Goal: Transaction & Acquisition: Purchase product/service

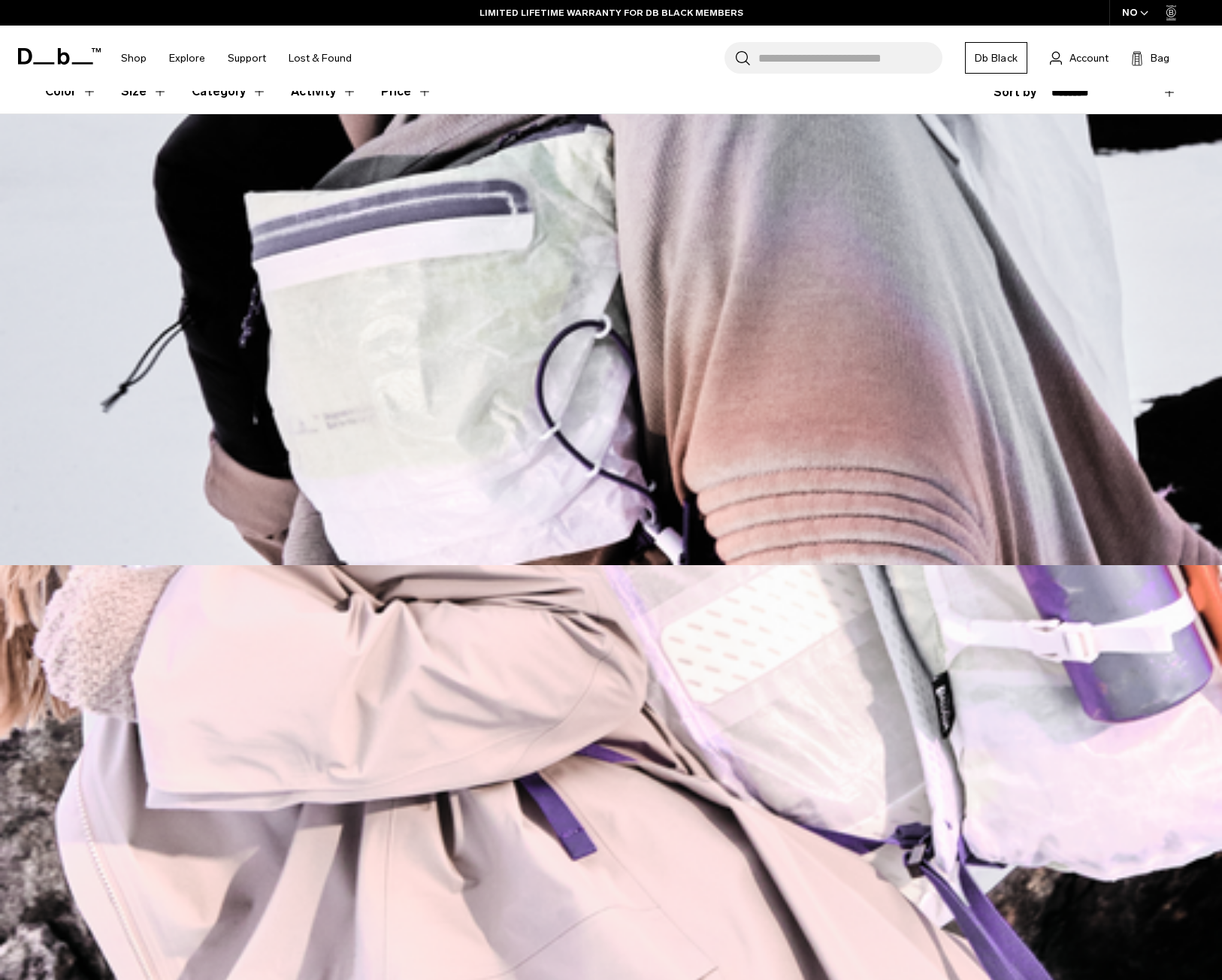
scroll to position [451, 0]
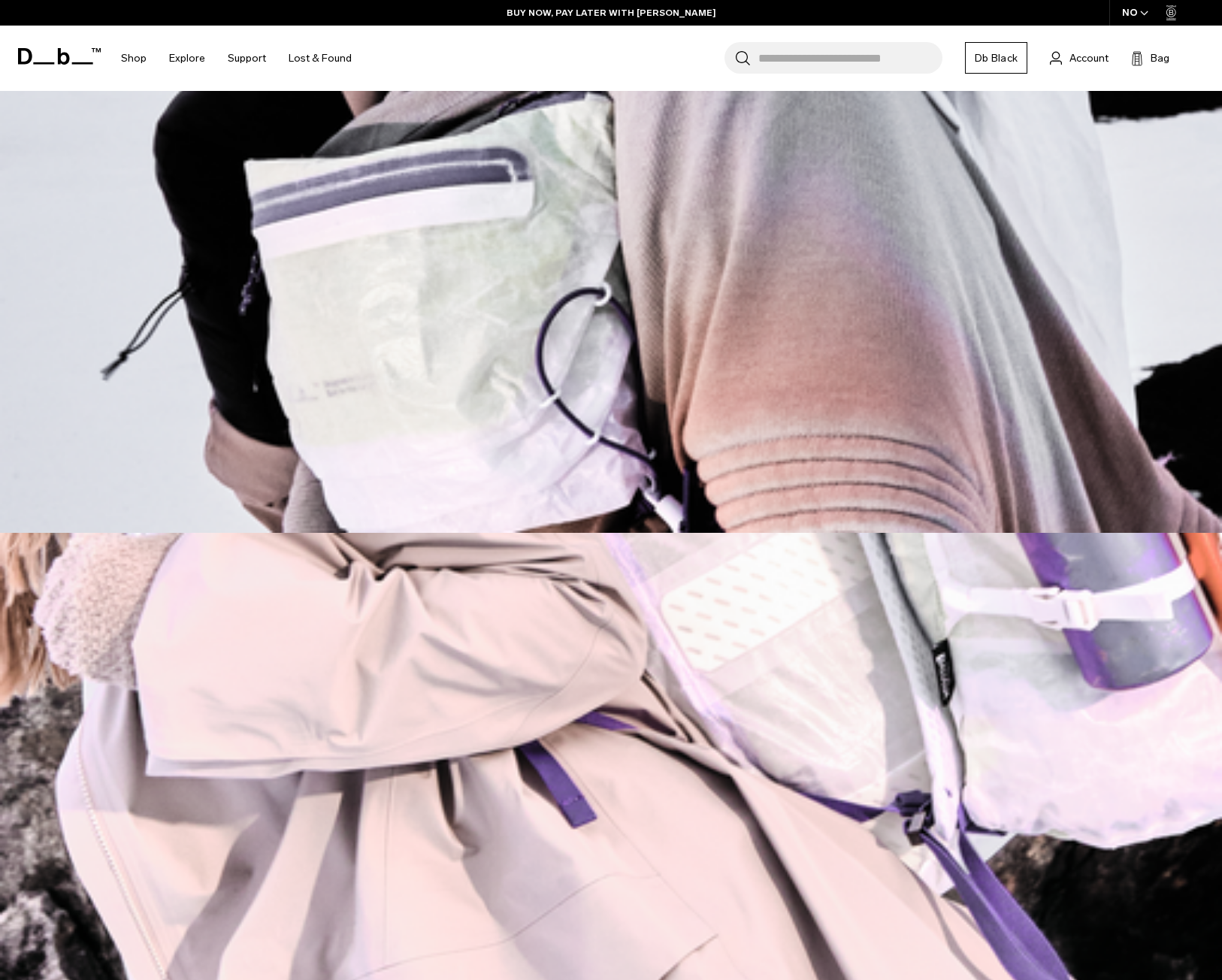
click at [1003, 693] on img at bounding box center [611, 758] width 1222 height 451
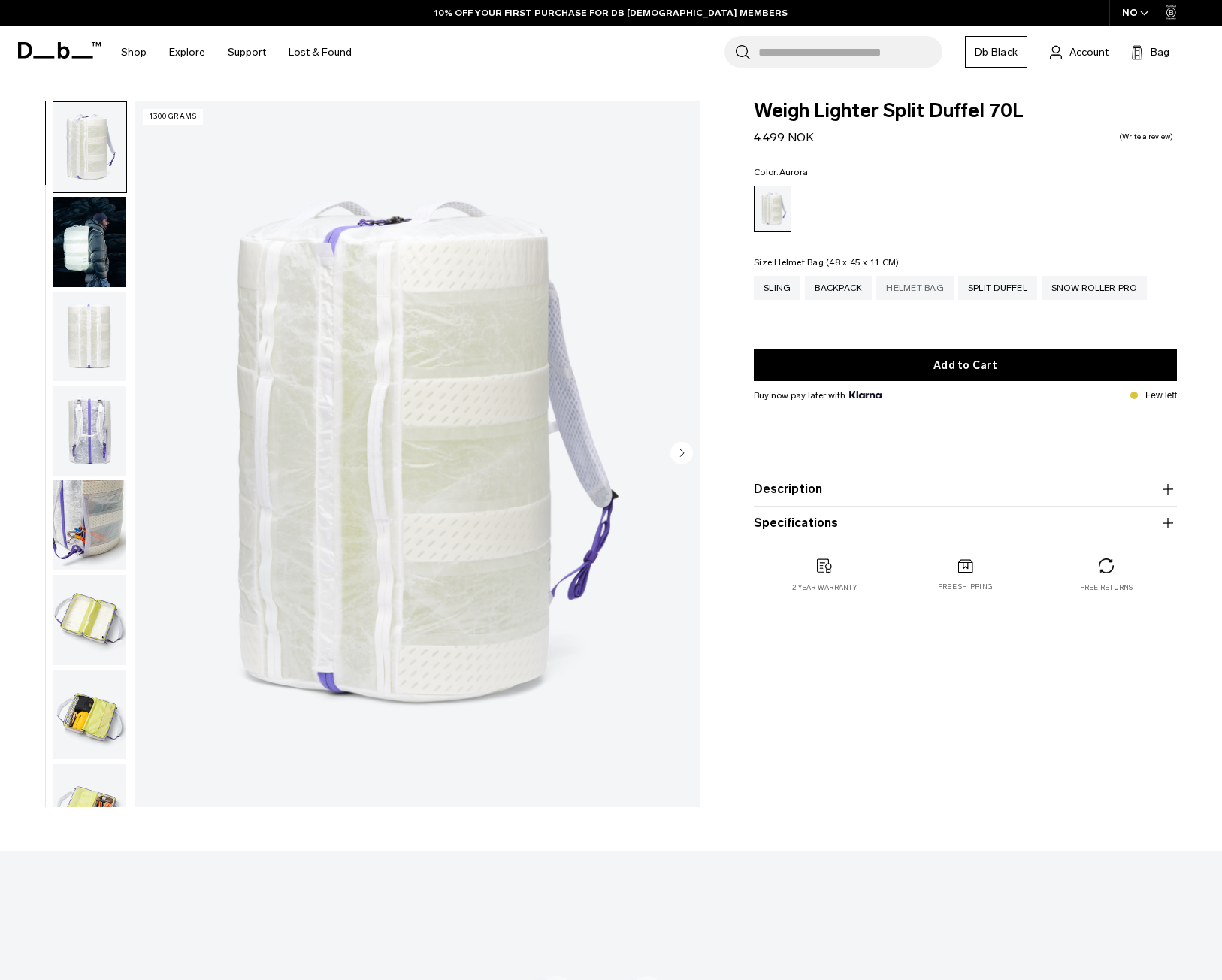
click at [889, 288] on div "Helmet Bag" at bounding box center [914, 287] width 77 height 24
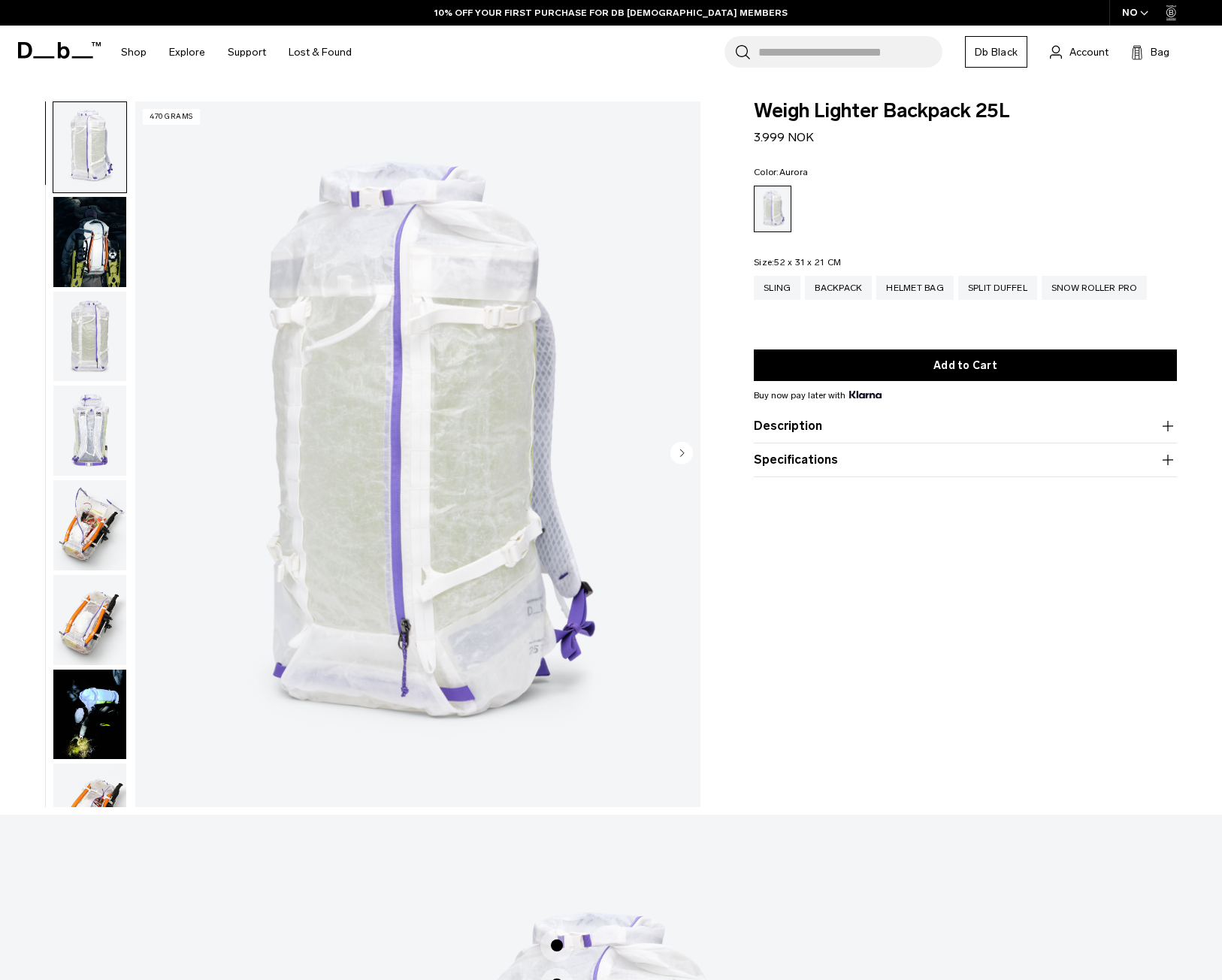
click at [82, 255] on img "button" at bounding box center [90, 242] width 73 height 90
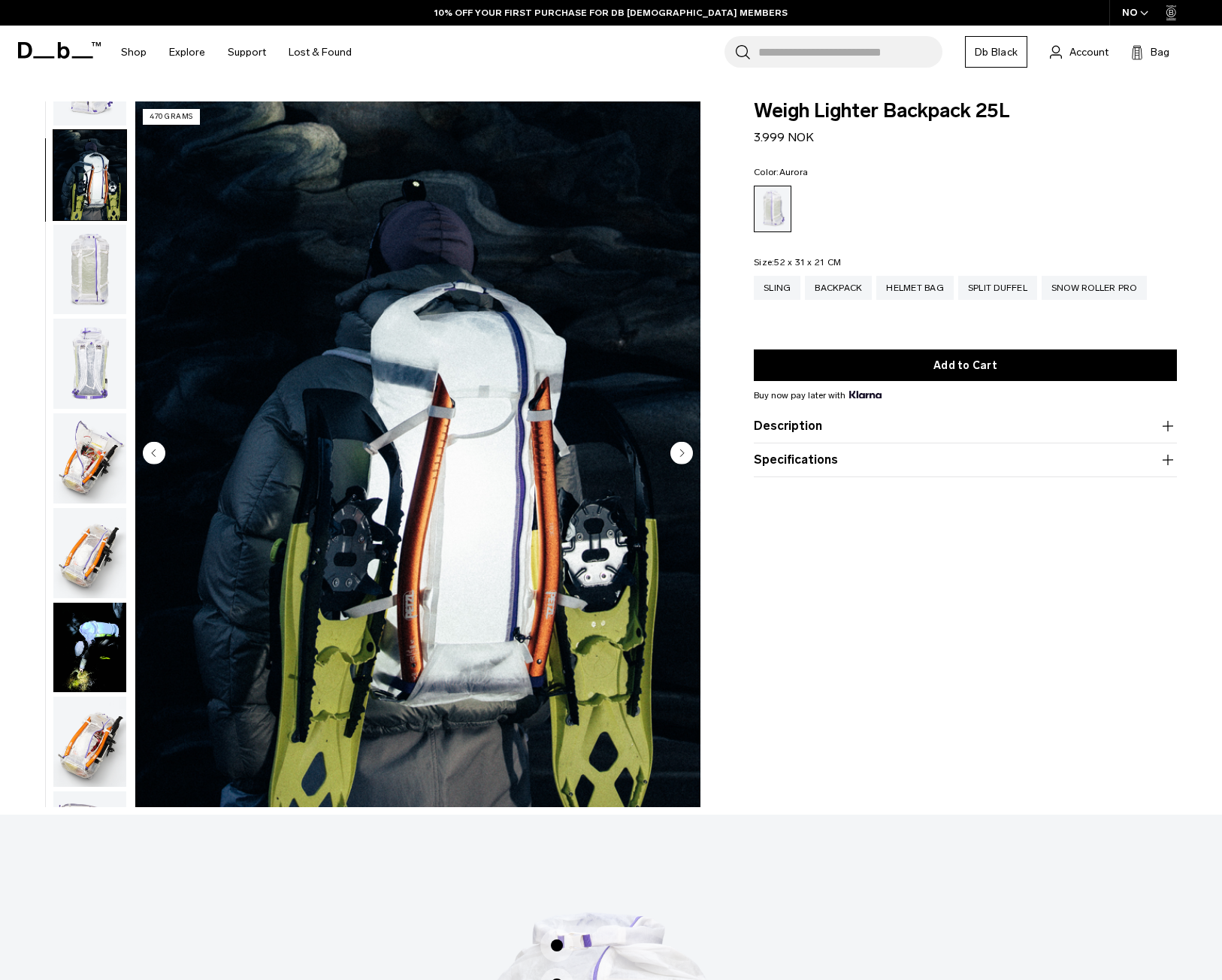
scroll to position [95, 0]
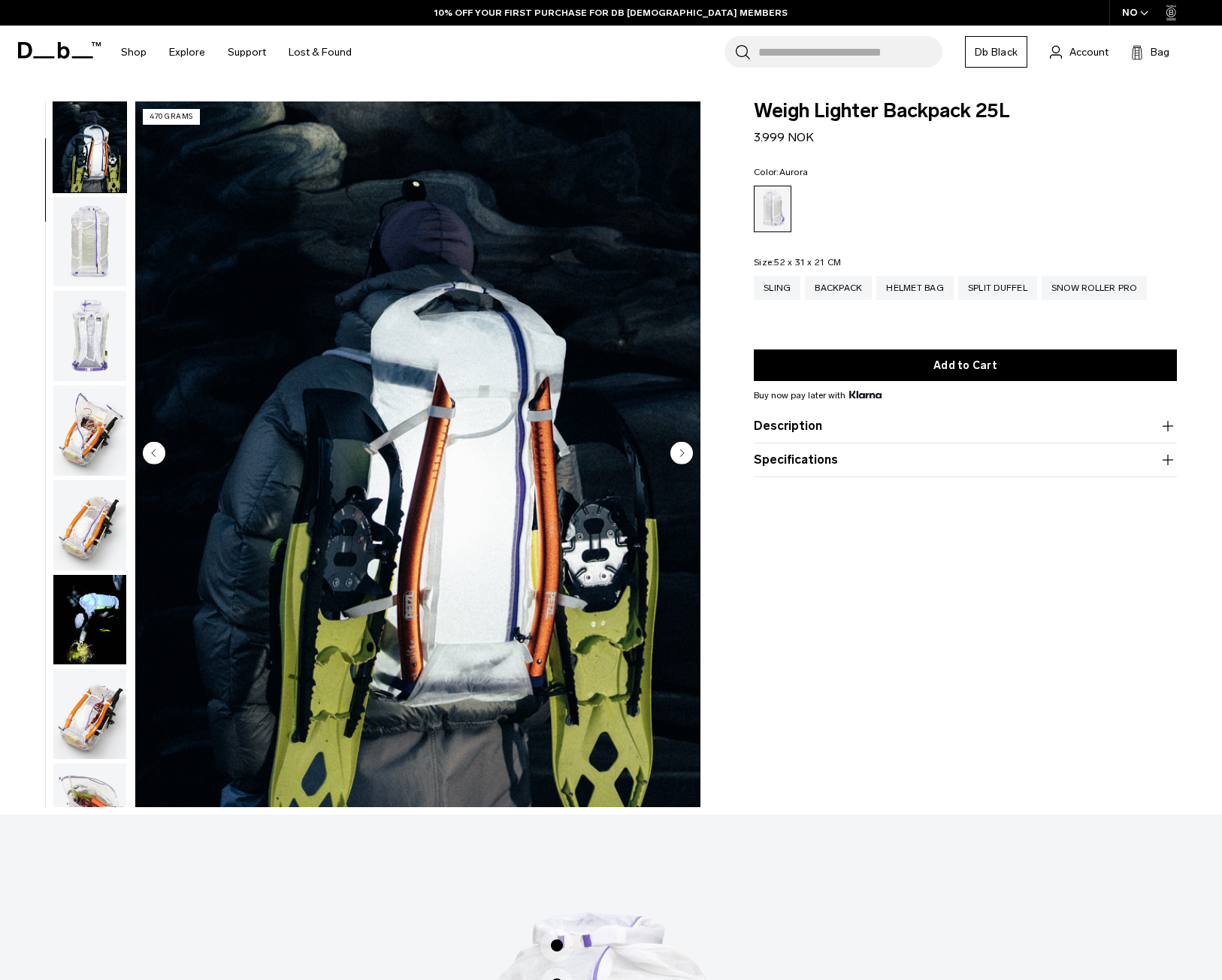
click at [101, 212] on img "button" at bounding box center [90, 242] width 73 height 90
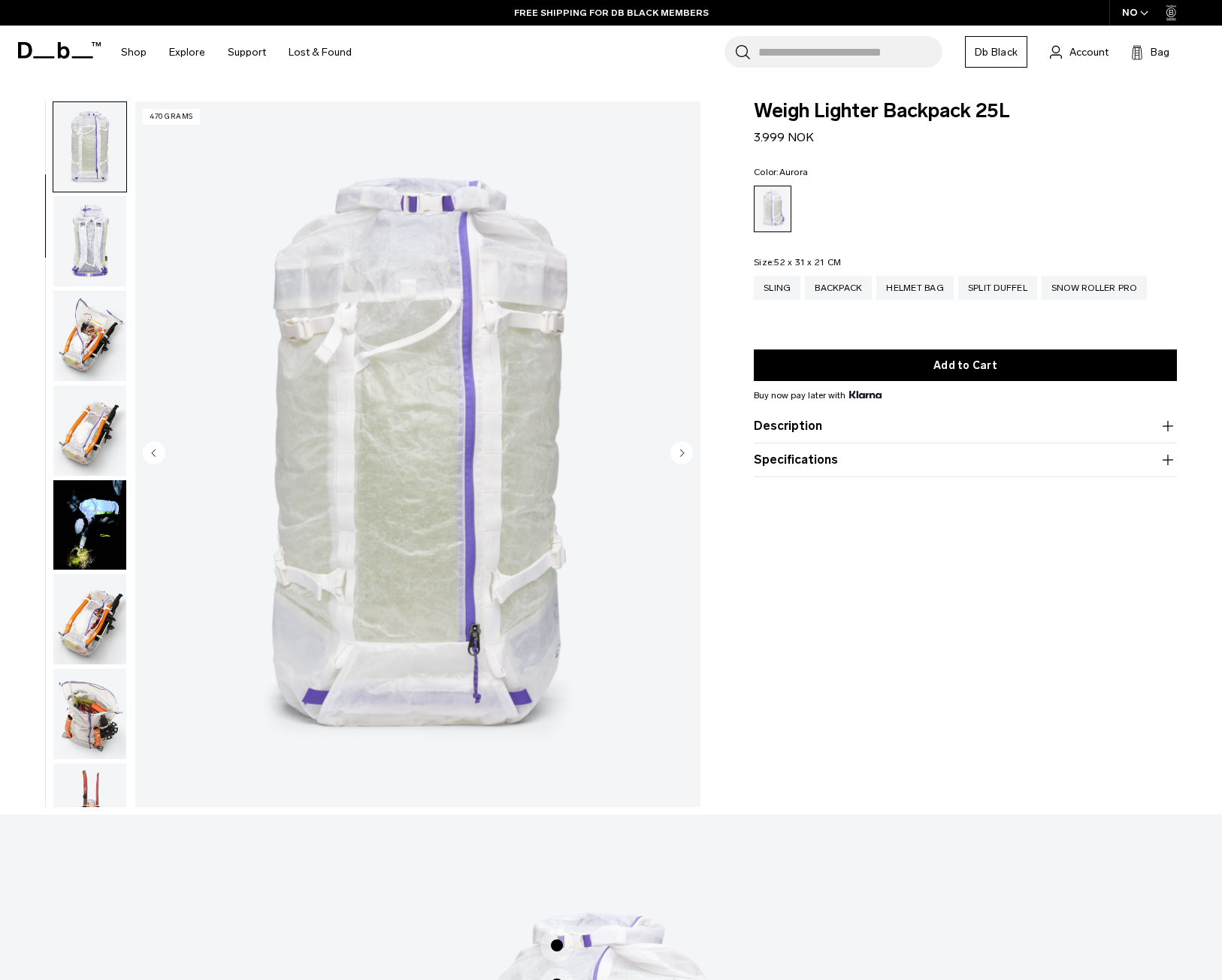
click at [87, 267] on img "button" at bounding box center [90, 241] width 73 height 90
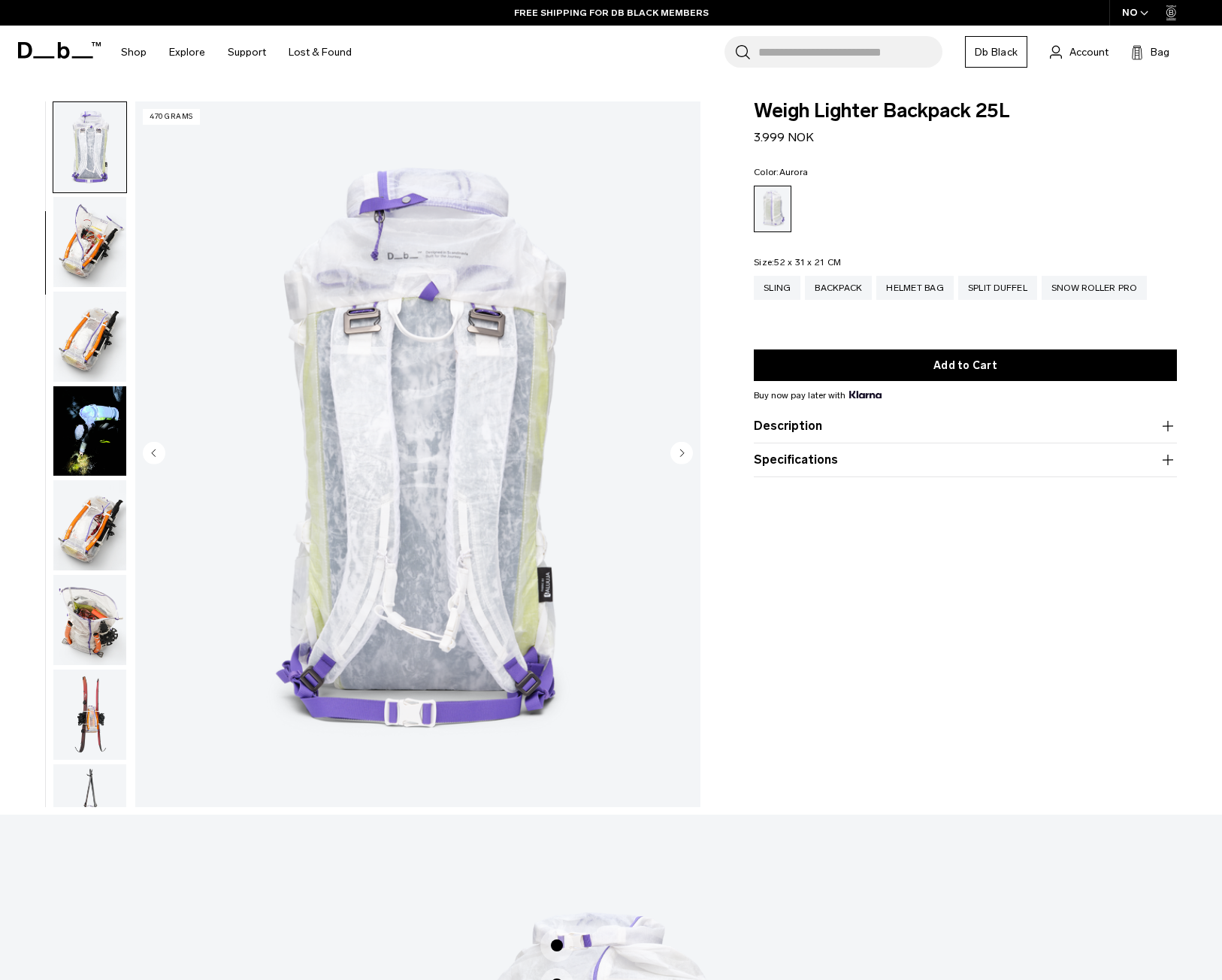
click at [91, 239] on img "button" at bounding box center [90, 242] width 73 height 90
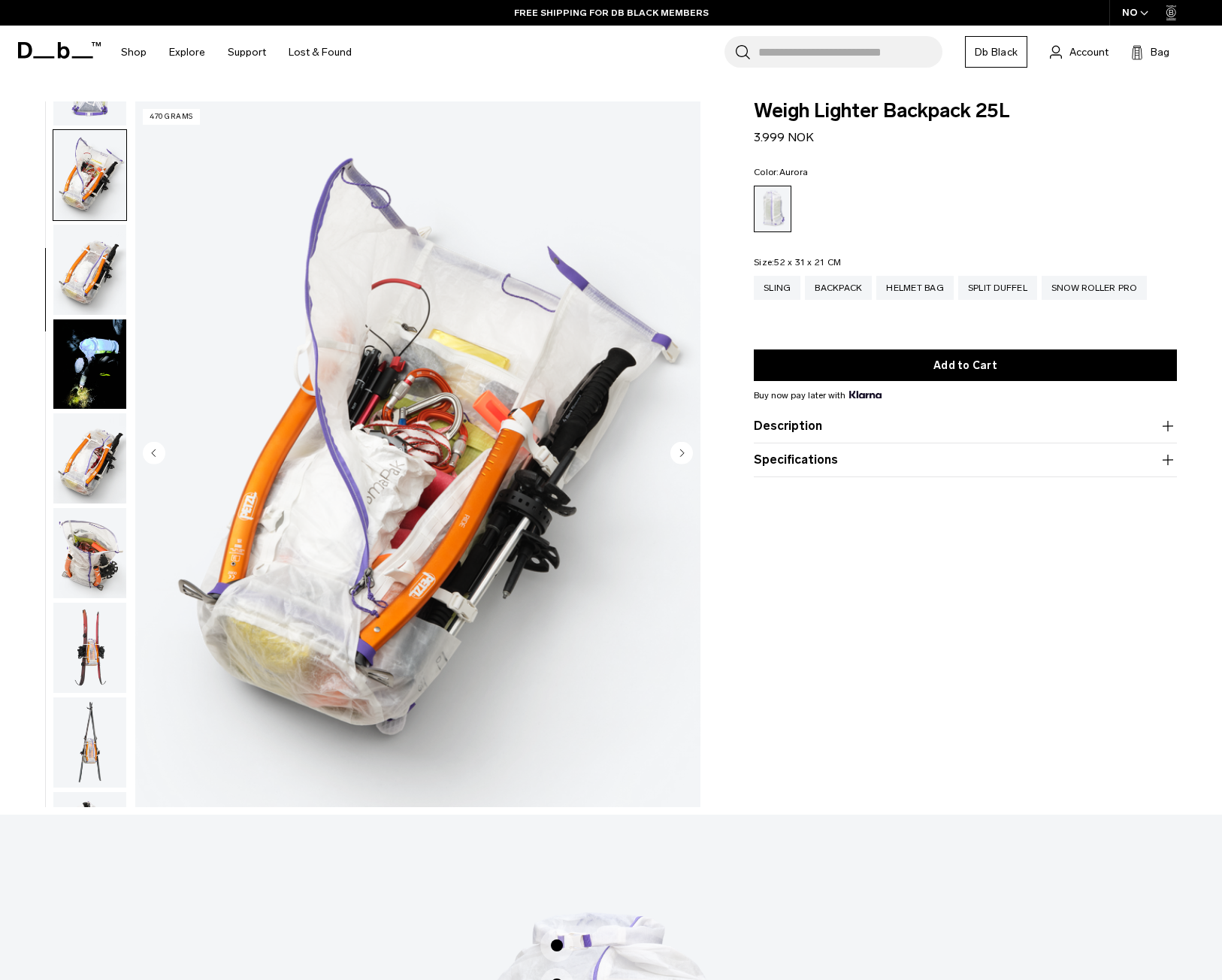
scroll to position [378, 0]
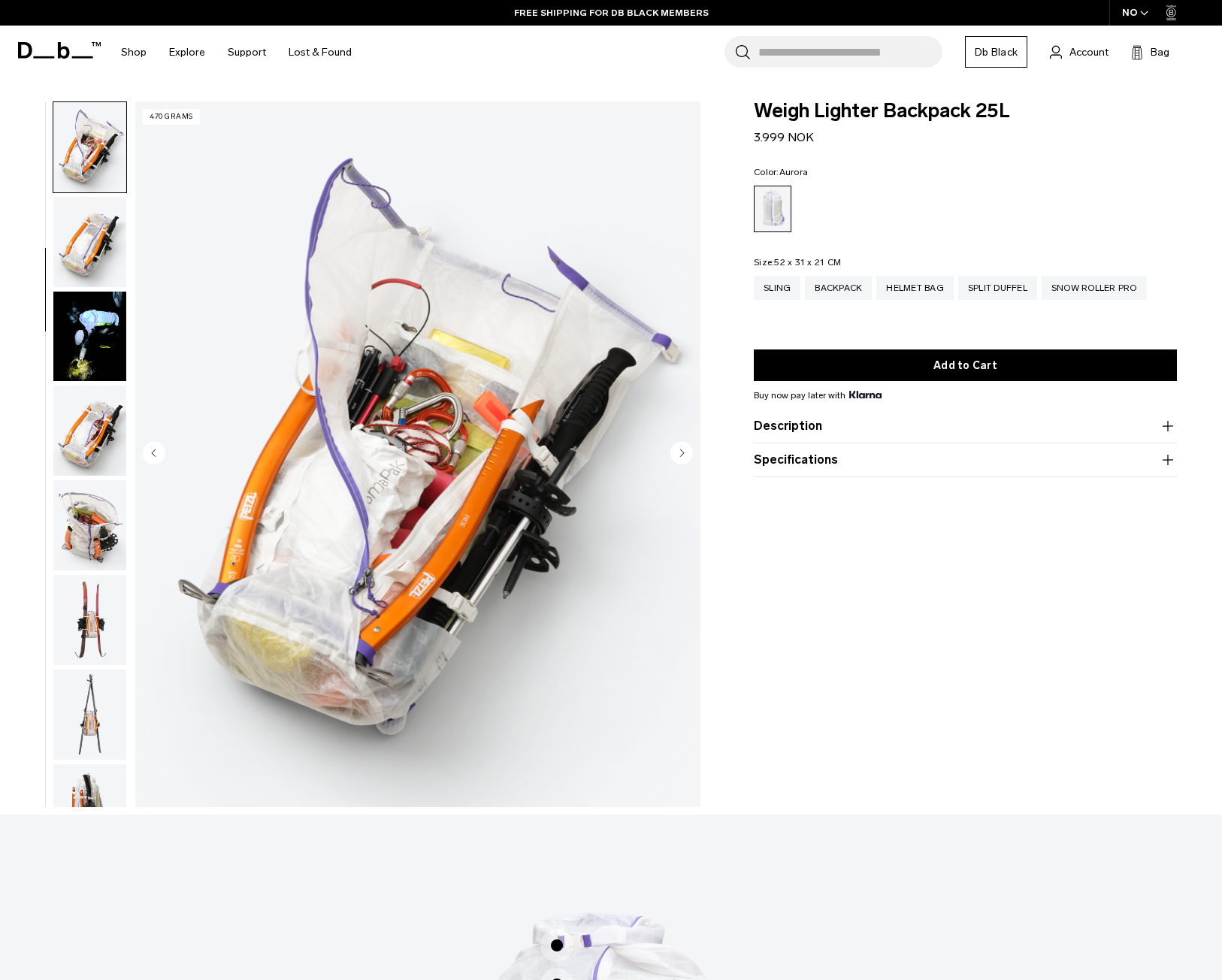
click at [90, 244] on img "button" at bounding box center [90, 242] width 73 height 90
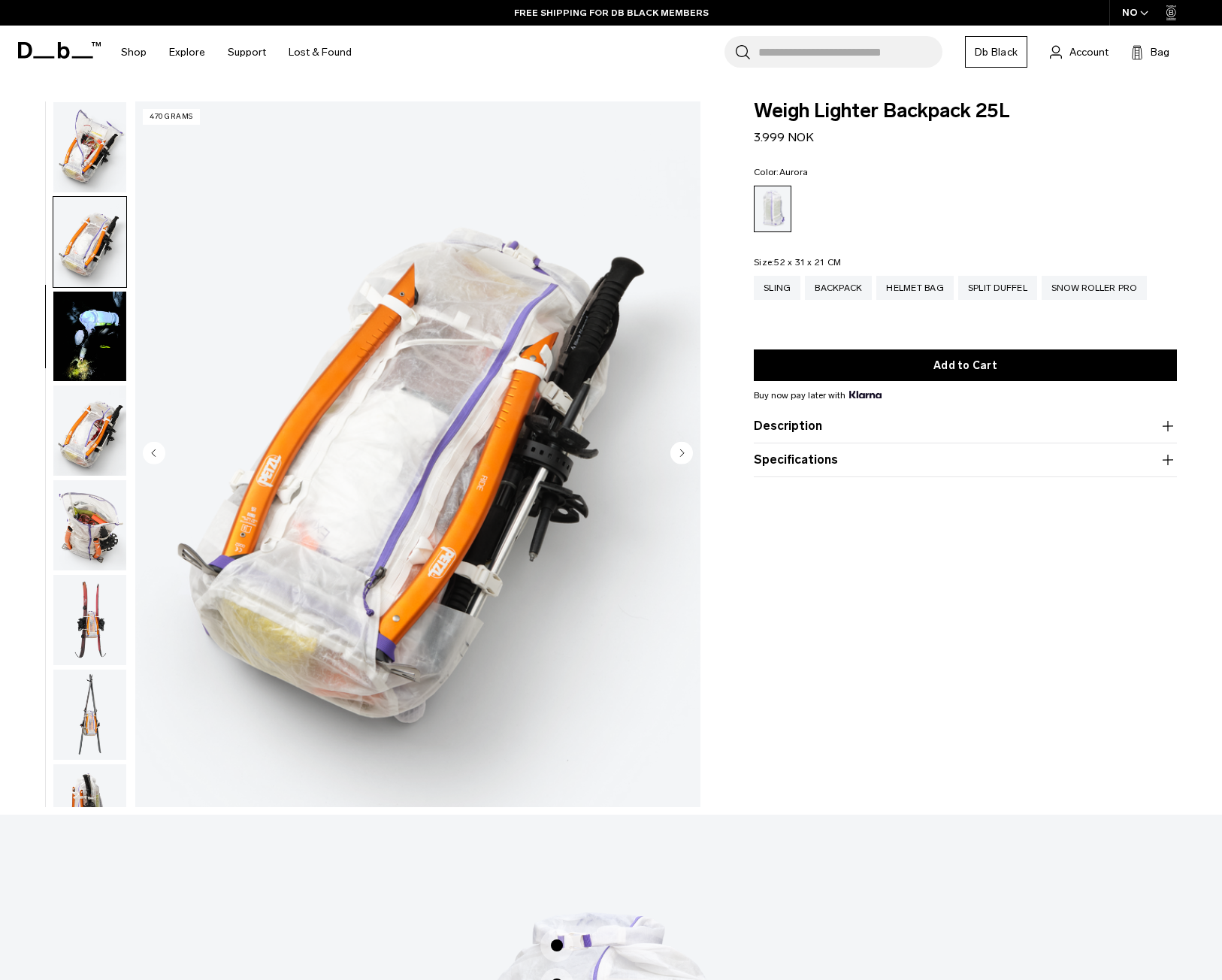
scroll to position [473, 0]
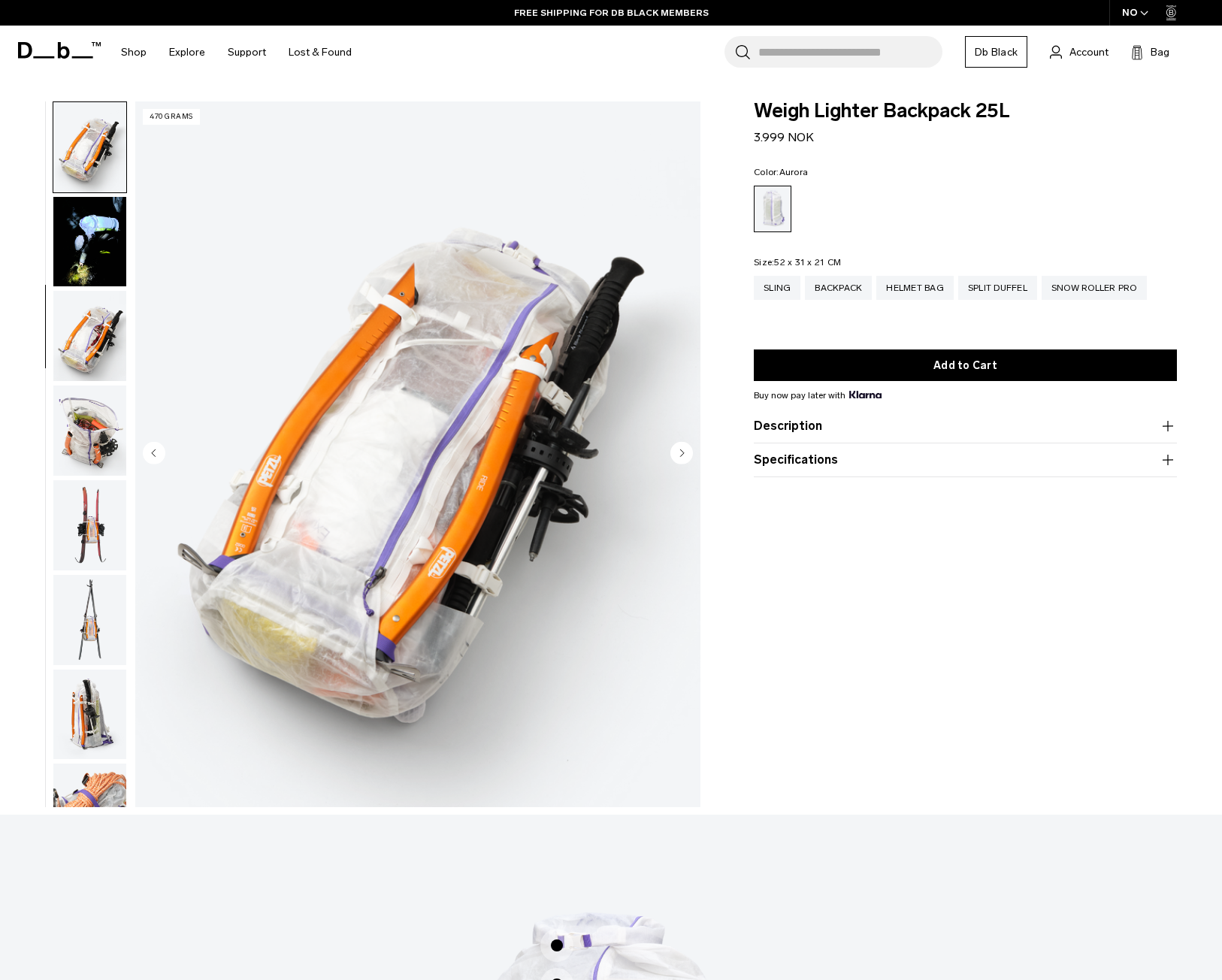
click at [89, 252] on img "button" at bounding box center [90, 242] width 73 height 90
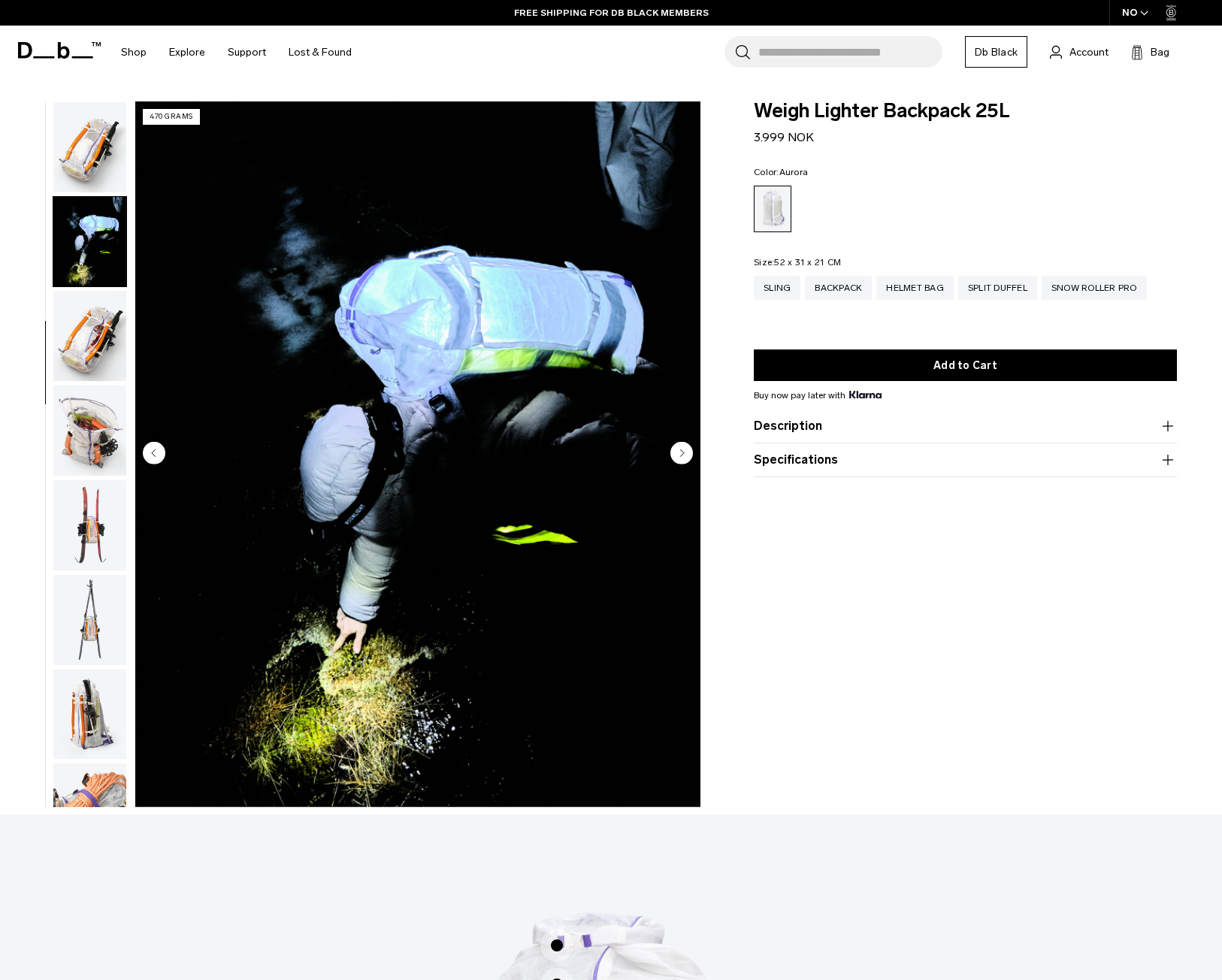
scroll to position [568, 0]
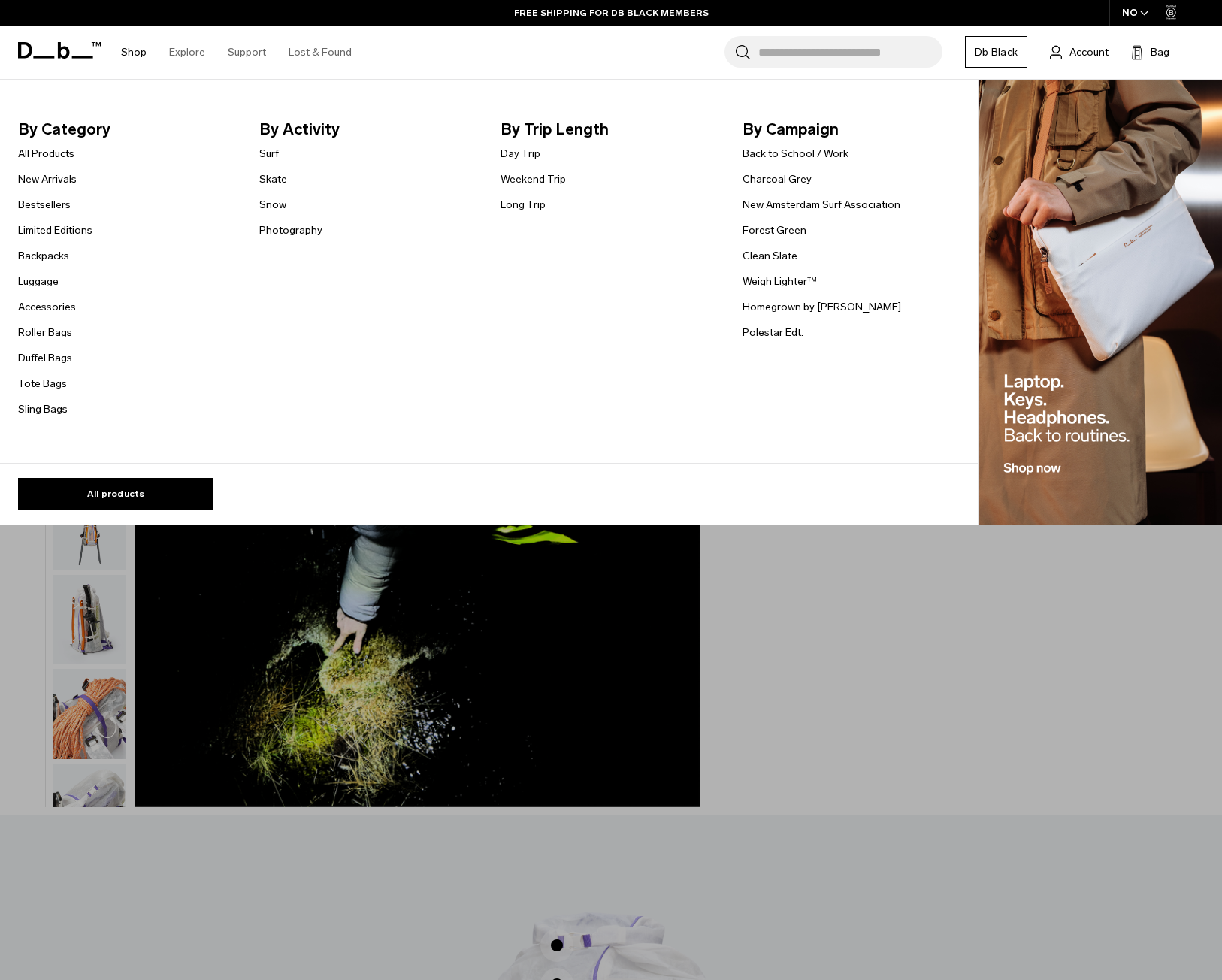
click at [131, 47] on link "Shop" at bounding box center [133, 52] width 26 height 53
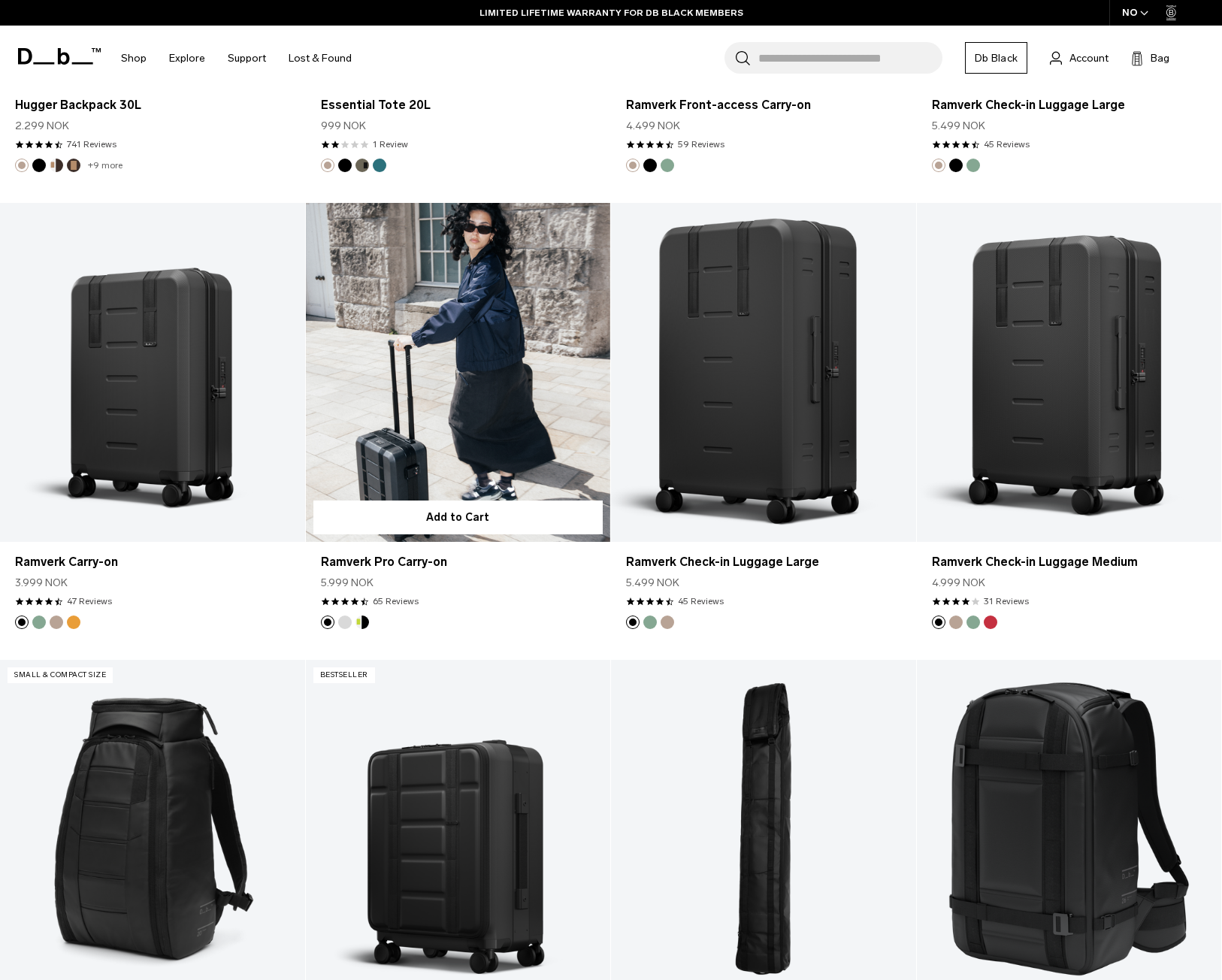
scroll to position [3563, 0]
